Goal: Communication & Community: Answer question/provide support

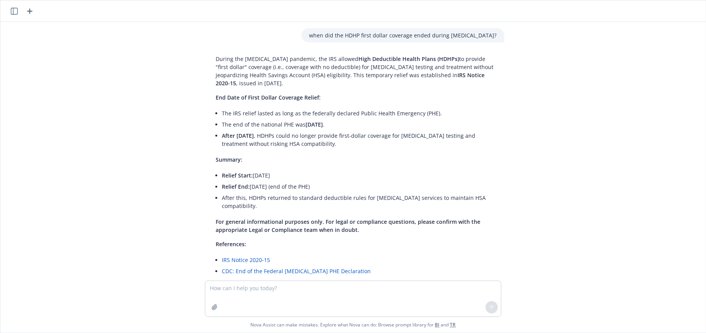
scroll to position [659, 0]
